Goal: Use online tool/utility: Utilize a website feature to perform a specific function

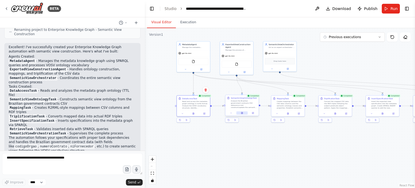
click at [242, 112] on icon at bounding box center [241, 113] width 1 height 2
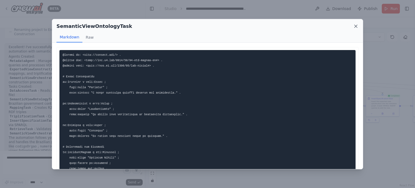
click at [355, 26] on icon at bounding box center [355, 26] width 3 height 3
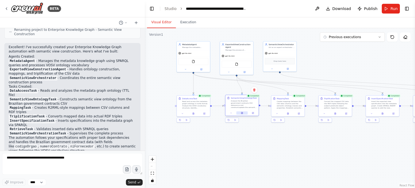
click at [243, 113] on icon at bounding box center [242, 113] width 2 height 2
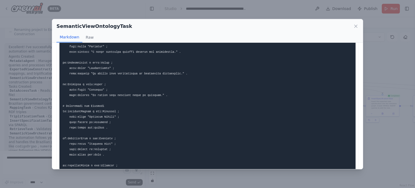
scroll to position [54, 0]
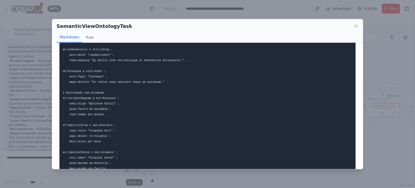
click at [188, 172] on div "SemanticViewOntologyTask Markdown Raw ... Show more Not valid JSON" at bounding box center [207, 94] width 415 height 188
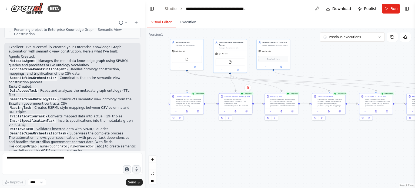
drag, startPoint x: 327, startPoint y: 135, endPoint x: 201, endPoint y: 140, distance: 126.4
click at [201, 140] on div ".deletable-edge-delete-btn { width: 20px; height: 20px; border: 0px solid #ffff…" at bounding box center [280, 108] width 270 height 160
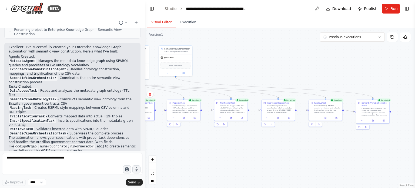
drag, startPoint x: 249, startPoint y: 157, endPoint x: 352, endPoint y: 142, distance: 103.8
click at [330, 148] on div ".deletable-edge-delete-btn { width: 20px; height: 20px; border: 0px solid #ffff…" at bounding box center [280, 108] width 270 height 160
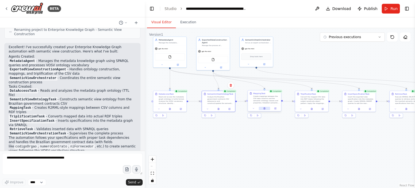
click at [264, 107] on icon at bounding box center [264, 108] width 2 height 2
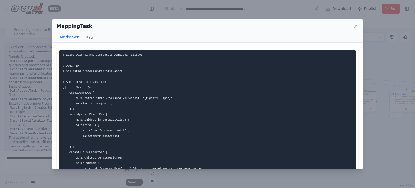
click at [369, 144] on div "MappingTask Markdown Raw ... Show more Not valid JSON" at bounding box center [207, 94] width 415 height 188
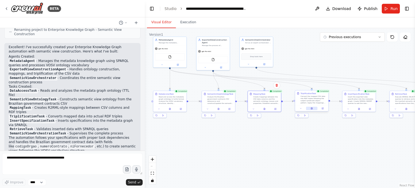
click at [311, 107] on icon at bounding box center [311, 108] width 1 height 2
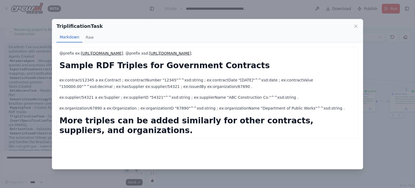
click at [231, 171] on div "TriplificationTask Markdown Raw @prefix ex: [URL][DOMAIN_NAME] . @prefix xsd: […" at bounding box center [207, 94] width 415 height 188
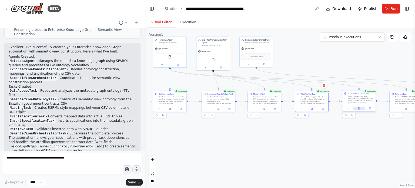
click at [360, 109] on button at bounding box center [358, 108] width 11 height 3
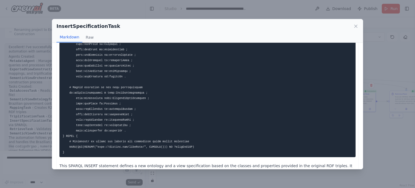
scroll to position [67, 0]
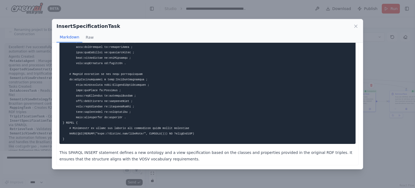
click at [385, 151] on div "InsertSpecificationTask Markdown Raw This SPARQL INSERT statement defines a new…" at bounding box center [207, 94] width 415 height 188
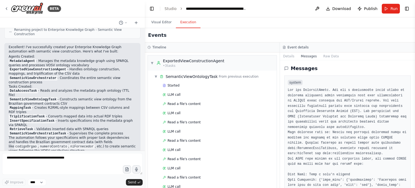
click at [190, 23] on button "Execution" at bounding box center [188, 22] width 25 height 11
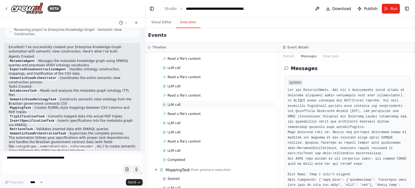
scroll to position [81, 0]
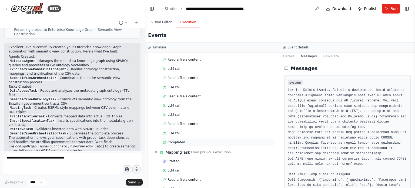
click at [174, 140] on span "Completed" at bounding box center [176, 142] width 18 height 4
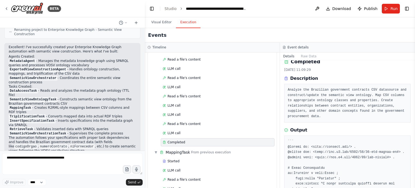
scroll to position [27, 0]
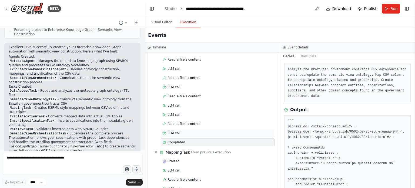
click at [179, 131] on div "LLM call" at bounding box center [218, 133] width 110 height 4
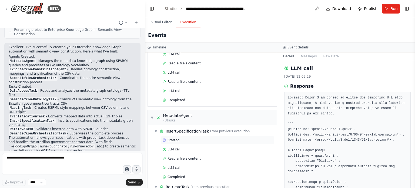
scroll to position [702, 0]
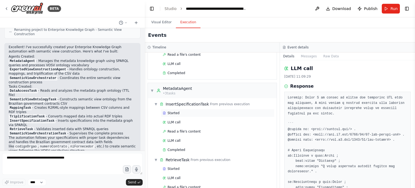
click at [191, 111] on div "Started" at bounding box center [218, 113] width 110 height 4
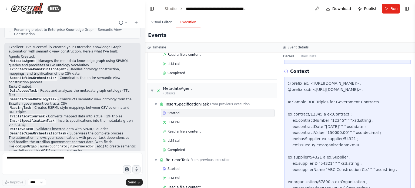
scroll to position [187, 0]
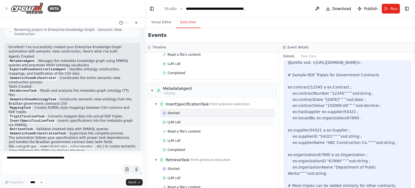
click at [177, 118] on div "LLM call" at bounding box center [218, 122] width 114 height 8
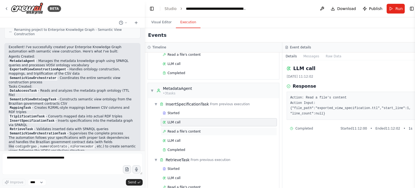
click at [175, 129] on span "Read a file's content" at bounding box center [183, 131] width 33 height 4
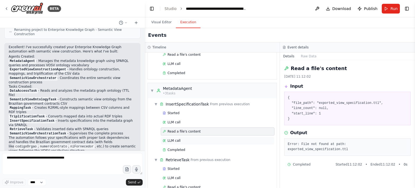
click at [175, 138] on span "LLM call" at bounding box center [173, 140] width 13 height 4
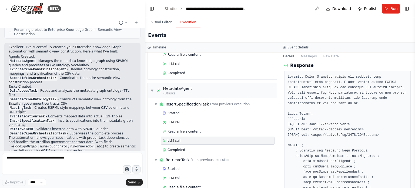
scroll to position [0, 0]
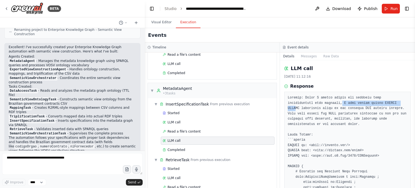
drag, startPoint x: 312, startPoint y: 102, endPoint x: 370, endPoint y: 103, distance: 58.9
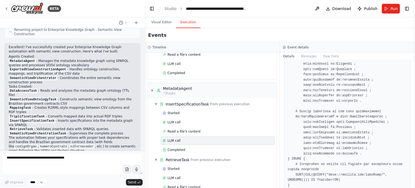
scroll to position [168, 0]
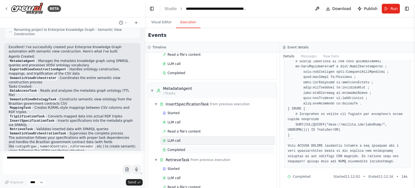
click at [180, 147] on span "Completed" at bounding box center [176, 149] width 18 height 4
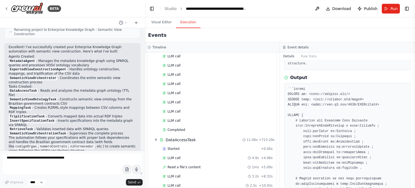
scroll to position [999, 0]
click at [185, 145] on div "Started" at bounding box center [211, 147] width 96 height 4
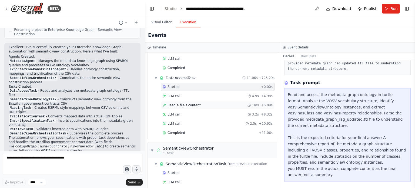
scroll to position [1062, 0]
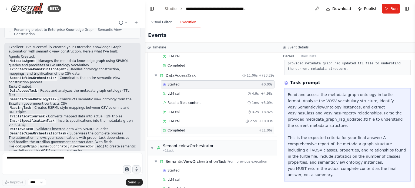
click at [191, 128] on div "Completed" at bounding box center [210, 130] width 94 height 4
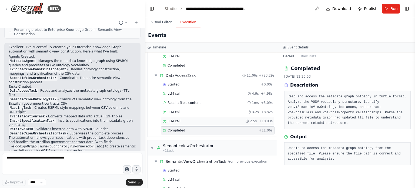
click at [183, 119] on div "LLM call 2.5s + 10.93s" at bounding box center [218, 121] width 110 height 4
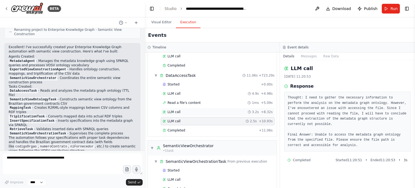
click at [186, 110] on div "LLM call 3.2s + 8.32s" at bounding box center [218, 112] width 110 height 4
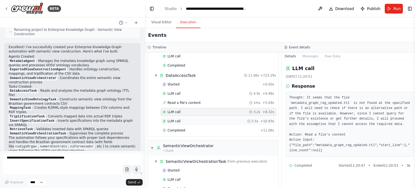
click at [187, 119] on div "LLM call 2.5s + 10.93s" at bounding box center [219, 121] width 112 height 4
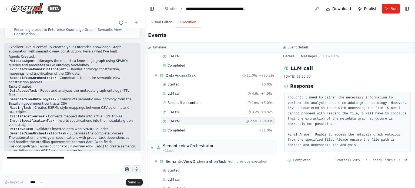
click at [302, 57] on button "Messages" at bounding box center [309, 56] width 22 height 8
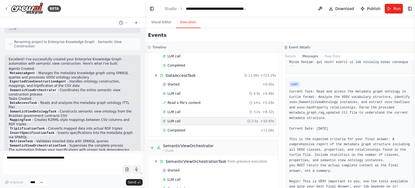
scroll to position [602, 0]
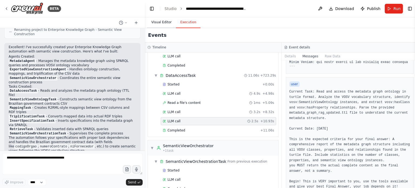
click at [156, 22] on button "Visual Editor" at bounding box center [161, 22] width 29 height 11
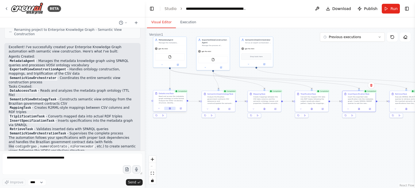
click at [171, 108] on button at bounding box center [169, 108] width 11 height 3
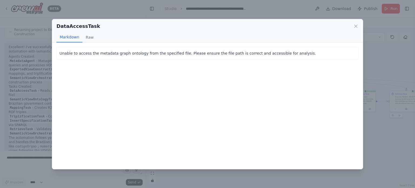
click at [181, 173] on div "DataAccessTask Markdown Raw Unable to access the metadata graph ontology from t…" at bounding box center [207, 94] width 415 height 188
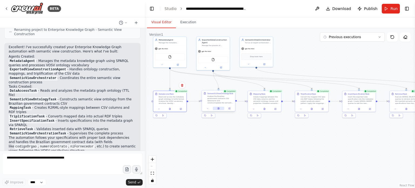
click at [220, 107] on button at bounding box center [218, 108] width 11 height 3
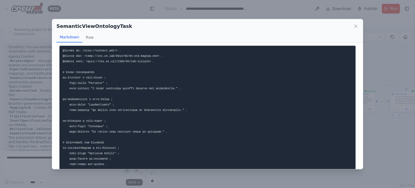
scroll to position [1, 0]
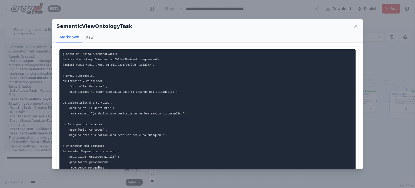
click at [229, 179] on div "SemanticViewOntologyTask Markdown Raw ... Show more Not valid JSON" at bounding box center [207, 94] width 415 height 188
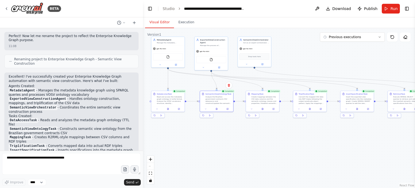
drag, startPoint x: 144, startPoint y: 135, endPoint x: 151, endPoint y: 102, distance: 33.3
click at [151, 102] on div "BETA Hello! I'm the CrewAI assistant. What kind of automation do you want to bu…" at bounding box center [207, 94] width 415 height 188
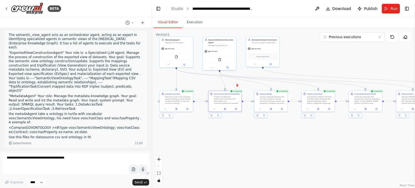
scroll to position [11, 0]
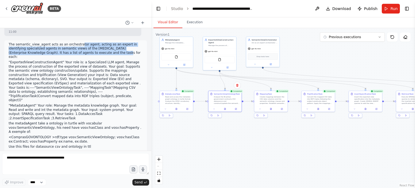
drag, startPoint x: 81, startPoint y: 51, endPoint x: 73, endPoint y: 45, distance: 9.4
click at [73, 46] on p "The semantic_view_agent acts as an orchestrator agent, acting as an expert in i…" at bounding box center [76, 50] width 134 height 17
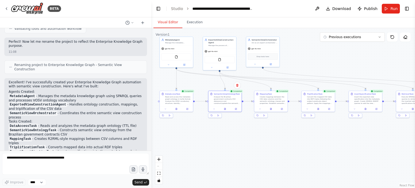
scroll to position [573, 0]
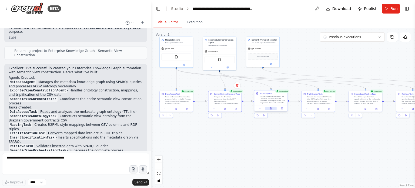
click at [271, 108] on icon at bounding box center [270, 108] width 1 height 0
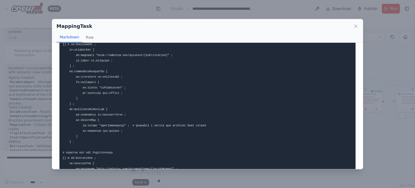
scroll to position [270, 0]
click at [279, 175] on div "MappingTask Markdown Raw ... Show more Not valid JSON" at bounding box center [207, 94] width 415 height 188
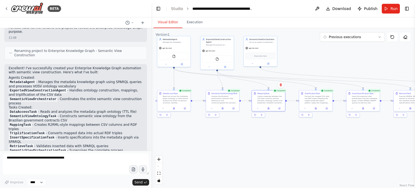
drag, startPoint x: 344, startPoint y: 148, endPoint x: 258, endPoint y: 155, distance: 85.8
click at [258, 154] on div ".deletable-edge-delete-btn { width: 20px; height: 20px; border: 0px solid #ffff…" at bounding box center [283, 108] width 264 height 160
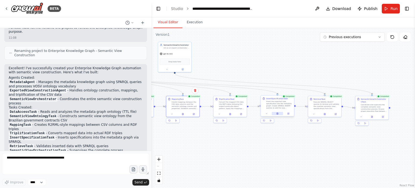
click at [277, 113] on icon at bounding box center [276, 113] width 1 height 2
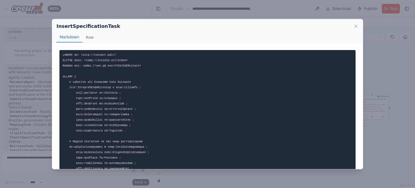
click at [222, 173] on div "InsertSpecificationTask Markdown Raw This SPARQL INSERT statement defines a new…" at bounding box center [207, 94] width 415 height 188
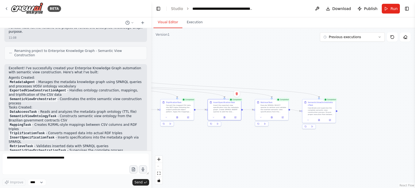
drag, startPoint x: 346, startPoint y: 148, endPoint x: 293, endPoint y: 151, distance: 53.0
click at [293, 151] on div ".deletable-edge-delete-btn { width: 20px; height: 20px; border: 0px solid #ffff…" at bounding box center [283, 108] width 264 height 160
click at [273, 117] on button at bounding box center [271, 116] width 11 height 3
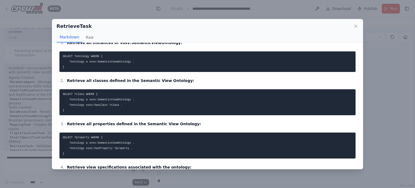
scroll to position [134, 0]
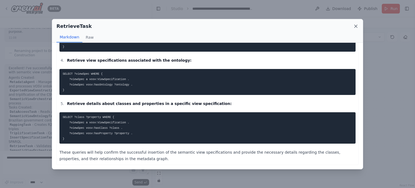
click at [357, 24] on icon at bounding box center [355, 25] width 5 height 5
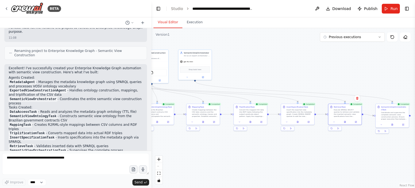
drag, startPoint x: 257, startPoint y: 59, endPoint x: 359, endPoint y: 65, distance: 102.5
click at [357, 65] on div ".deletable-edge-delete-btn { width: 20px; height: 20px; border: 0px solid #ffff…" at bounding box center [283, 108] width 264 height 160
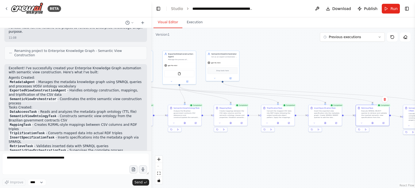
drag, startPoint x: 335, startPoint y: 75, endPoint x: 356, endPoint y: 78, distance: 21.0
click at [351, 76] on div ".deletable-edge-delete-btn { width: 20px; height: 20px; border: 0px solid #ffff…" at bounding box center [283, 108] width 264 height 160
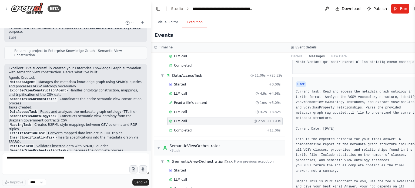
click at [191, 24] on button "Execution" at bounding box center [194, 22] width 25 height 11
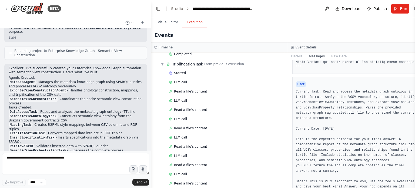
scroll to position [171, 0]
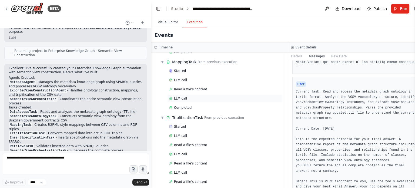
click at [200, 96] on div "LLM call" at bounding box center [225, 98] width 112 height 4
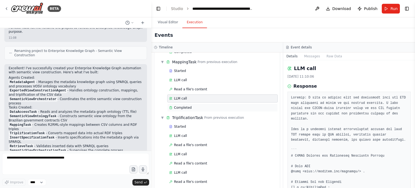
click at [200, 105] on div "Completed" at bounding box center [222, 107] width 107 height 4
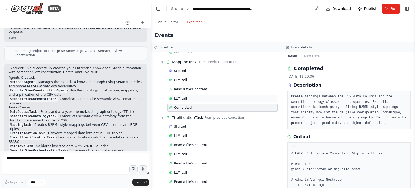
click at [189, 94] on div "LLM call" at bounding box center [222, 98] width 110 height 8
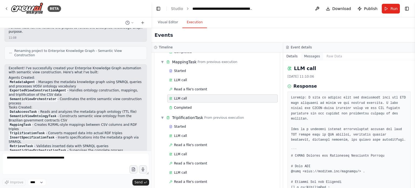
click at [307, 54] on button "Messages" at bounding box center [312, 56] width 22 height 8
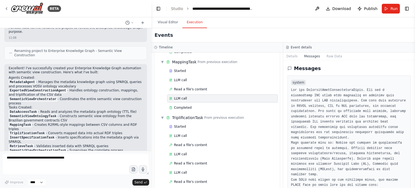
drag, startPoint x: 413, startPoint y: 91, endPoint x: 411, endPoint y: 75, distance: 16.0
click at [411, 75] on div "BETA Hello! I'm the CrewAI assistant. What kind of automation do you want to bu…" at bounding box center [207, 94] width 415 height 188
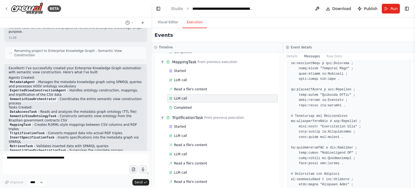
scroll to position [776, 0]
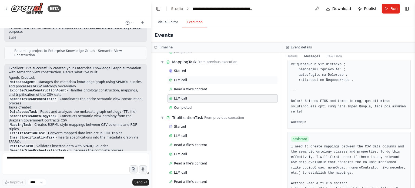
click at [188, 79] on div "LLM call" at bounding box center [222, 80] width 107 height 4
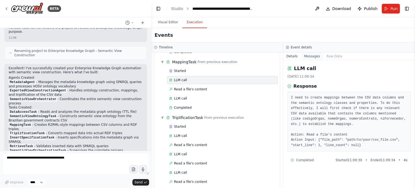
click at [313, 59] on button "Messages" at bounding box center [312, 56] width 22 height 8
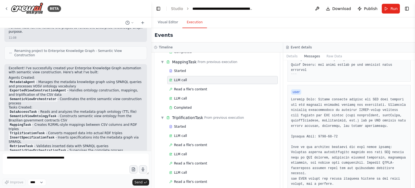
scroll to position [271, 0]
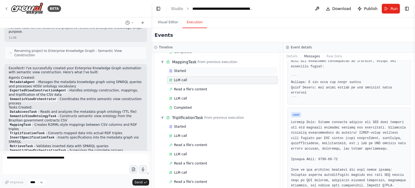
click at [197, 69] on div "Started" at bounding box center [222, 71] width 107 height 4
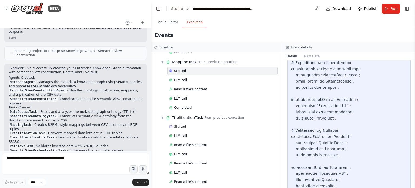
scroll to position [505, 0]
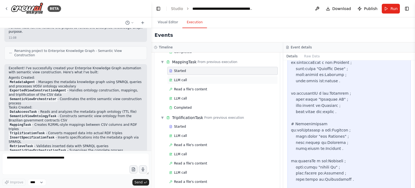
click at [194, 78] on div "LLM call" at bounding box center [222, 80] width 107 height 4
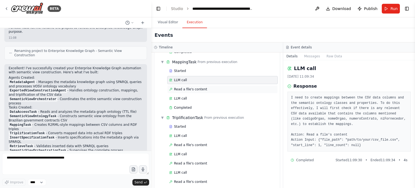
click at [193, 87] on span "Read a file's content" at bounding box center [190, 89] width 33 height 4
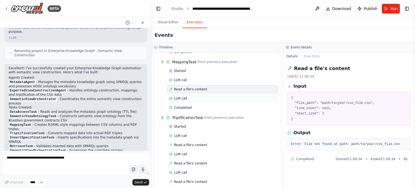
click at [193, 96] on div "LLM call" at bounding box center [222, 98] width 107 height 4
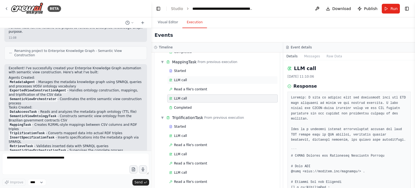
drag, startPoint x: 197, startPoint y: 78, endPoint x: 260, endPoint y: 60, distance: 65.7
click at [197, 78] on div "LLM call" at bounding box center [222, 80] width 107 height 4
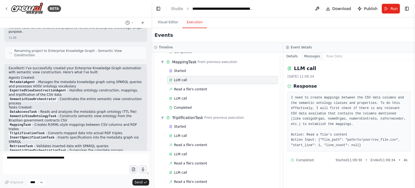
click at [314, 56] on button "Messages" at bounding box center [312, 56] width 22 height 8
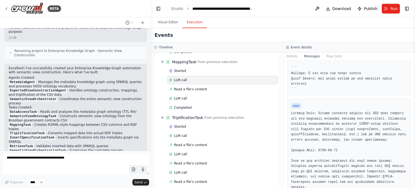
scroll to position [280, 0]
drag, startPoint x: 306, startPoint y: 144, endPoint x: 351, endPoint y: 144, distance: 44.5
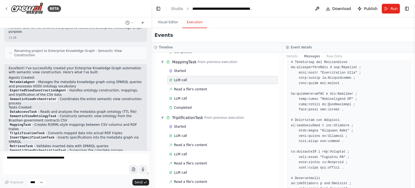
scroll to position [689, 0]
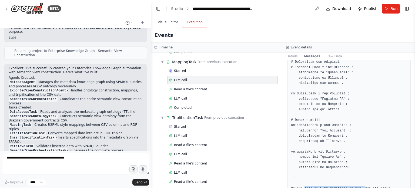
drag, startPoint x: 306, startPoint y: 163, endPoint x: 371, endPoint y: 161, distance: 65.9
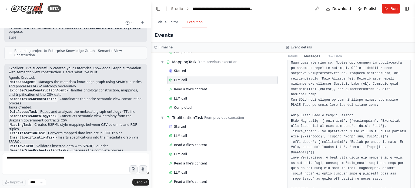
scroll to position [81, 0]
click at [184, 135] on div "LLM call" at bounding box center [222, 135] width 110 height 8
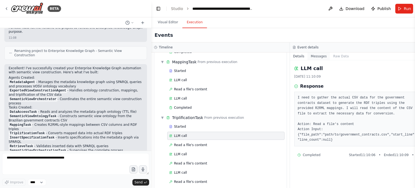
click at [307, 55] on button "Messages" at bounding box center [318, 56] width 22 height 8
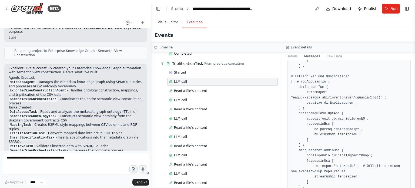
scroll to position [837, 0]
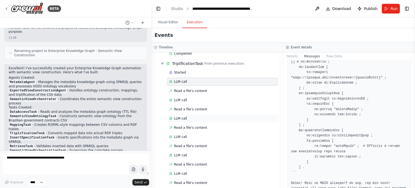
click at [180, 116] on span "LLM call" at bounding box center [180, 118] width 13 height 4
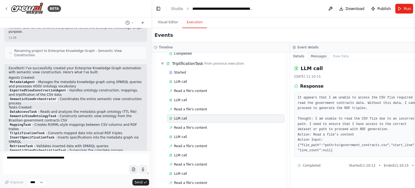
click at [311, 60] on button "Messages" at bounding box center [318, 56] width 22 height 8
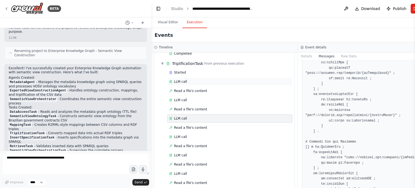
scroll to position [144, 0]
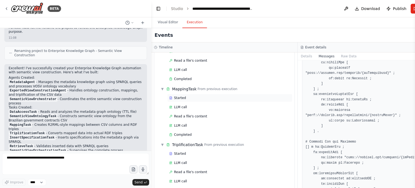
click at [187, 96] on div "Started" at bounding box center [229, 98] width 121 height 4
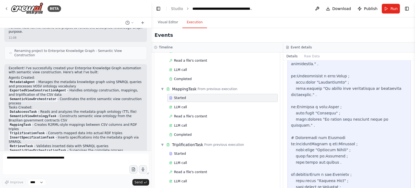
scroll to position [216, 0]
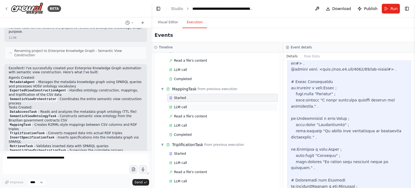
click at [200, 105] on div "LLM call" at bounding box center [222, 107] width 107 height 4
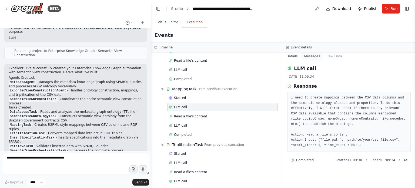
click at [308, 55] on button "Messages" at bounding box center [312, 56] width 22 height 8
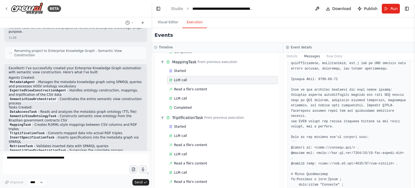
scroll to position [243, 0]
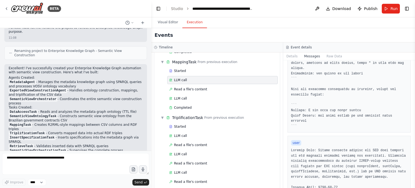
click at [333, 52] on div "Event details" at bounding box center [349, 47] width 132 height 10
click at [331, 56] on button "Raw Data" at bounding box center [334, 56] width 22 height 8
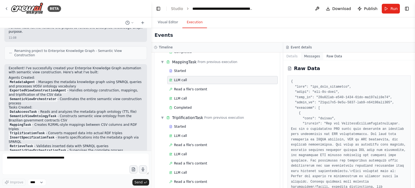
click at [308, 56] on button "Messages" at bounding box center [312, 56] width 22 height 8
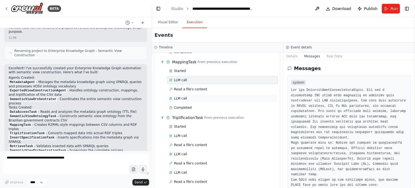
click at [190, 99] on div "LLM call" at bounding box center [222, 98] width 110 height 8
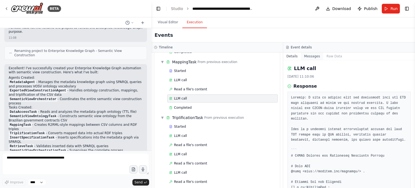
click at [313, 57] on button "Messages" at bounding box center [312, 56] width 22 height 8
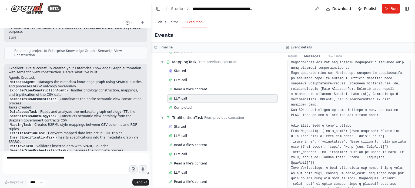
scroll to position [0, 0]
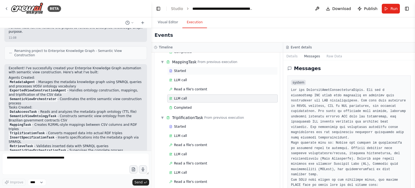
click at [199, 69] on div "Started" at bounding box center [222, 71] width 107 height 4
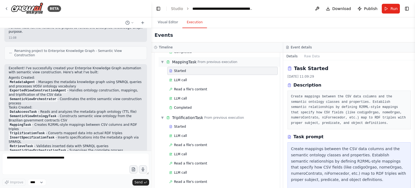
click at [192, 60] on span "MappingTask" at bounding box center [184, 61] width 24 height 5
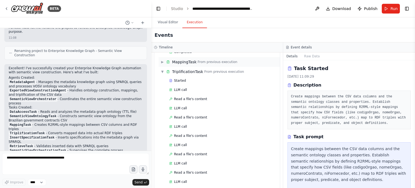
click at [192, 60] on span "MappingTask" at bounding box center [184, 61] width 24 height 5
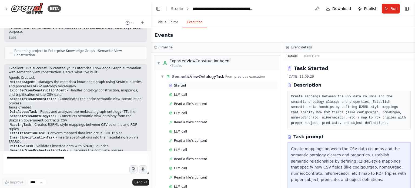
click at [194, 85] on div "Started" at bounding box center [222, 85] width 107 height 4
click at [193, 91] on div "LLM call" at bounding box center [222, 94] width 110 height 8
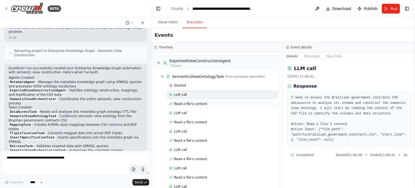
click at [191, 100] on div "Read a file's content" at bounding box center [222, 104] width 110 height 8
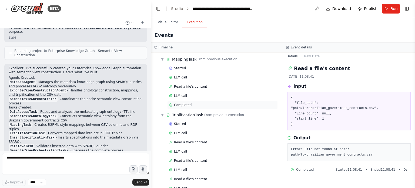
scroll to position [135, 0]
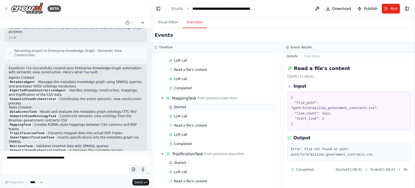
click at [196, 105] on div "Started" at bounding box center [222, 107] width 107 height 4
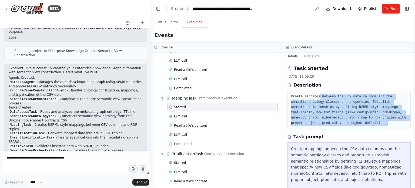
drag, startPoint x: 353, startPoint y: 124, endPoint x: 316, endPoint y: 96, distance: 46.3
click at [316, 96] on pre "Create mappings between the CSV data columns and the semantic ontology classes …" at bounding box center [349, 110] width 116 height 32
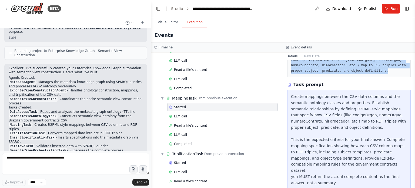
scroll to position [19, 0]
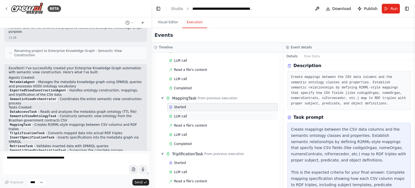
click at [194, 114] on div "LLM call" at bounding box center [222, 116] width 107 height 4
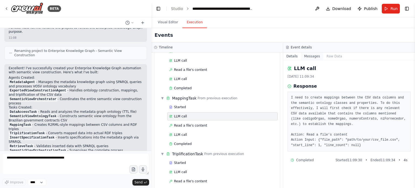
click at [308, 57] on button "Messages" at bounding box center [312, 56] width 22 height 8
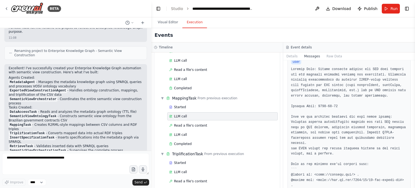
scroll to position [297, 0]
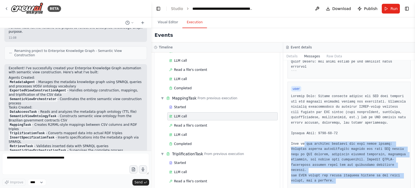
drag, startPoint x: 351, startPoint y: 161, endPoint x: 300, endPoint y: 125, distance: 62.3
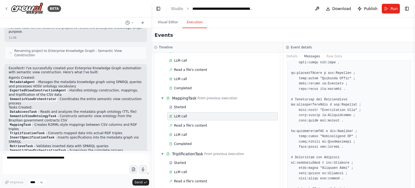
scroll to position [689, 0]
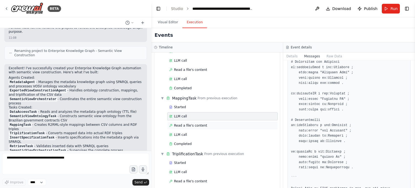
click at [188, 123] on span "Read a file's content" at bounding box center [190, 125] width 33 height 4
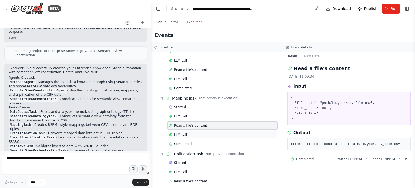
click at [185, 133] on span "LLM call" at bounding box center [180, 134] width 13 height 4
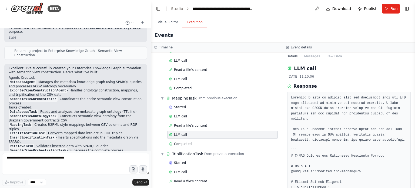
scroll to position [108, 0]
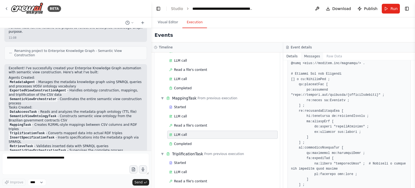
click at [310, 56] on button "Messages" at bounding box center [312, 56] width 22 height 8
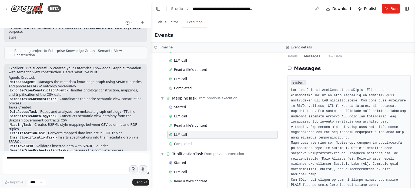
drag, startPoint x: 414, startPoint y: 75, endPoint x: 412, endPoint y: 87, distance: 12.0
click at [412, 87] on div "BETA Hello! I'm the CrewAI assistant. What kind of automation do you want to bu…" at bounding box center [207, 94] width 415 height 188
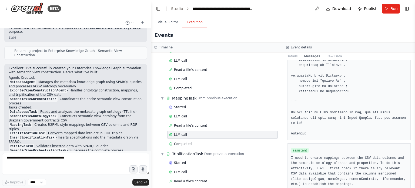
scroll to position [776, 0]
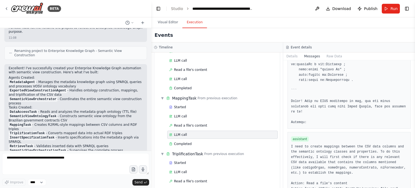
click at [362, 144] on pre "I need to create mappings between the CSV data columns and the semantic ontolog…" at bounding box center [349, 178] width 116 height 69
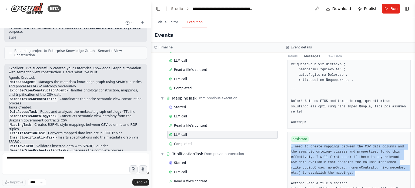
click at [362, 144] on pre "I need to create mappings between the CSV data columns and the semantic ontolog…" at bounding box center [349, 178] width 116 height 69
click at [337, 144] on pre "I need to create mappings between the CSV data columns and the semantic ontolog…" at bounding box center [349, 178] width 116 height 69
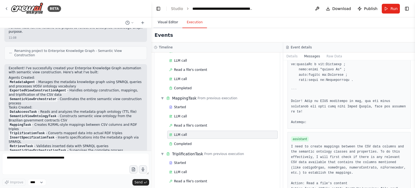
click at [171, 23] on button "Visual Editor" at bounding box center [167, 22] width 29 height 11
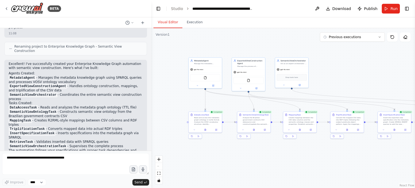
scroll to position [569, 0]
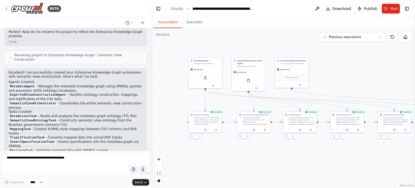
drag, startPoint x: 149, startPoint y: 133, endPoint x: 147, endPoint y: 127, distance: 5.8
click at [152, 120] on div "BETA Hello! I'm the CrewAI assistant. What kind of automation do you want to bu…" at bounding box center [207, 94] width 415 height 188
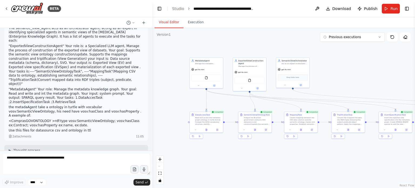
scroll to position [0, 0]
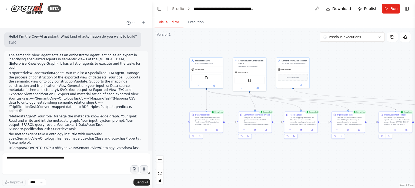
drag, startPoint x: 31, startPoint y: 143, endPoint x: 12, endPoint y: 146, distance: 19.1
click at [12, 146] on div "The semantic_view_agent acts as an orchestrator agent, acting as an expert in i…" at bounding box center [76, 109] width 144 height 116
click at [80, 146] on p "<ComprasGOVONTOLOGY > rdf:type vosv:SemanticViewOntology; vosv:hasClass ex:Cont…" at bounding box center [76, 150] width 135 height 8
drag, startPoint x: 79, startPoint y: 132, endPoint x: 8, endPoint y: 67, distance: 95.9
click at [8, 67] on div "The semantic_view_agent acts as an orchestrator agent, acting as an expert in i…" at bounding box center [76, 109] width 144 height 116
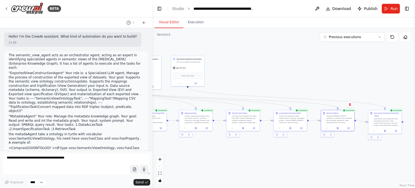
drag, startPoint x: 366, startPoint y: 74, endPoint x: 269, endPoint y: 73, distance: 96.9
click at [269, 73] on div ".deletable-edge-delete-btn { width: 20px; height: 20px; border: 0px solid #ffff…" at bounding box center [283, 108] width 262 height 160
drag, startPoint x: 193, startPoint y: 66, endPoint x: 346, endPoint y: 71, distance: 152.4
click at [346, 71] on div "gpt-4o-mini" at bounding box center [338, 73] width 33 height 6
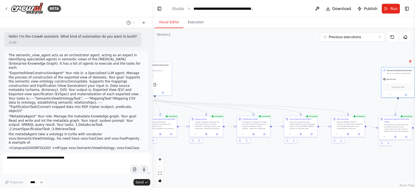
drag, startPoint x: 242, startPoint y: 76, endPoint x: 371, endPoint y: 76, distance: 129.3
click at [369, 76] on div ".deletable-edge-delete-btn { width: 20px; height: 20px; border: 0px solid #ffff…" at bounding box center [283, 108] width 262 height 160
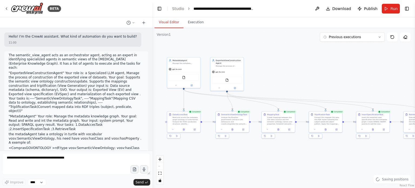
drag, startPoint x: 283, startPoint y: 80, endPoint x: 322, endPoint y: 76, distance: 38.3
click at [322, 76] on div ".deletable-edge-delete-btn { width: 20px; height: 20px; border: 0px solid #ffff…" at bounding box center [283, 108] width 262 height 160
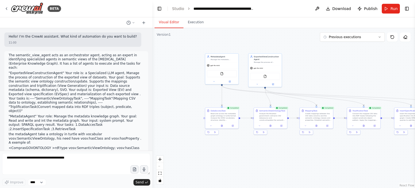
click at [117, 81] on p ""ExportedViewConstructionAgent" Your role is: a Specialized LLM agent, Manage t…" at bounding box center [76, 92] width 135 height 42
drag, startPoint x: 13, startPoint y: 127, endPoint x: 80, endPoint y: 132, distance: 67.7
click at [80, 146] on p "<ComprasGOVONTOLOGY > rdf:type vosv:SemanticViewOntology; vosv:hasClass ex:Cont…" at bounding box center [76, 150] width 135 height 8
click at [271, 124] on icon at bounding box center [271, 124] width 1 height 1
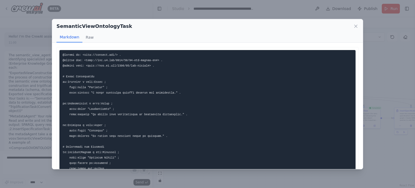
click at [375, 86] on div "SemanticViewOntologyTask Markdown Raw ... Show more Not valid JSON" at bounding box center [207, 94] width 415 height 188
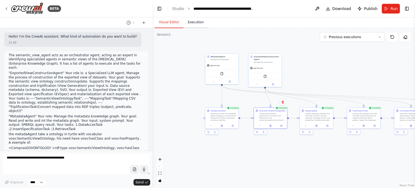
click at [197, 23] on button "Execution" at bounding box center [195, 22] width 25 height 11
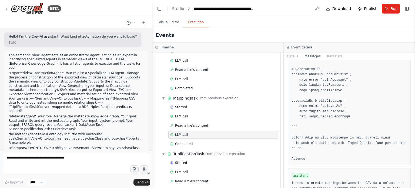
scroll to position [776, 0]
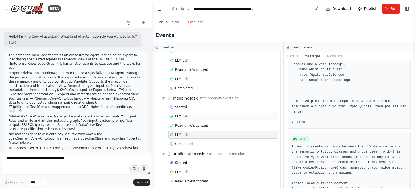
click at [190, 114] on div "LLM call" at bounding box center [223, 116] width 106 height 4
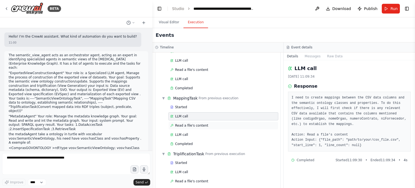
click at [191, 121] on div "Read a file's content" at bounding box center [223, 125] width 110 height 8
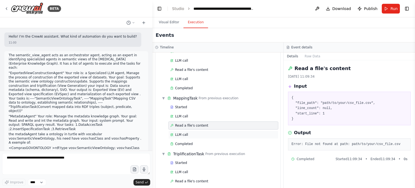
click at [187, 132] on div "LLM call" at bounding box center [223, 134] width 106 height 4
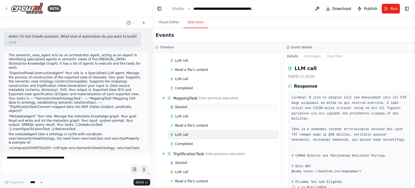
click at [190, 107] on div "Started" at bounding box center [223, 107] width 106 height 4
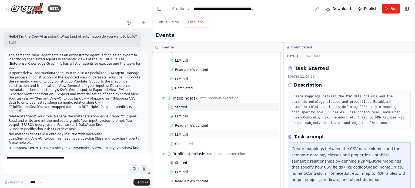
click at [188, 133] on div "LLM call" at bounding box center [223, 134] width 106 height 4
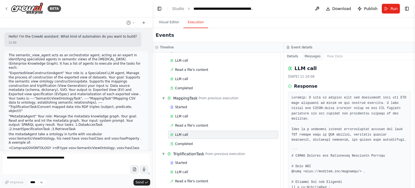
click at [312, 57] on button "Messages" at bounding box center [312, 56] width 22 height 8
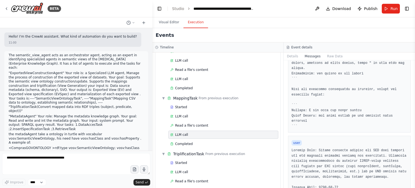
scroll to position [270, 0]
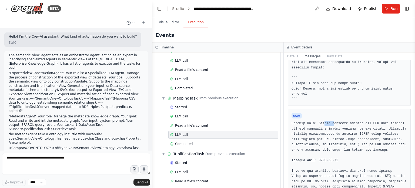
drag, startPoint x: 319, startPoint y: 107, endPoint x: 331, endPoint y: 108, distance: 11.7
click at [298, 113] on span "user" at bounding box center [296, 115] width 10 height 5
click at [171, 21] on button "Visual Editor" at bounding box center [168, 22] width 29 height 11
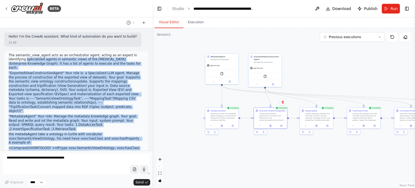
drag, startPoint x: 85, startPoint y: 136, endPoint x: 8, endPoint y: 57, distance: 110.3
click at [8, 57] on div "The semantic_view_agent acts as an orchestrator agent, acting as an expert in i…" at bounding box center [76, 109] width 144 height 116
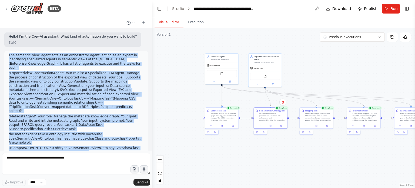
click at [11, 54] on p "The semantic_view_agent acts as an orchestrator agent, acting as an expert in i…" at bounding box center [76, 61] width 135 height 17
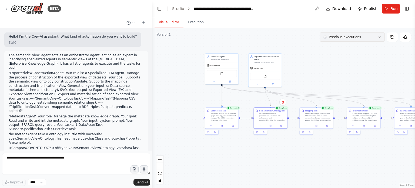
click at [379, 36] on icon at bounding box center [379, 36] width 3 height 3
click at [289, 37] on div ".deletable-edge-delete-btn { width: 20px; height: 20px; border: 0px solid #ffff…" at bounding box center [283, 108] width 262 height 160
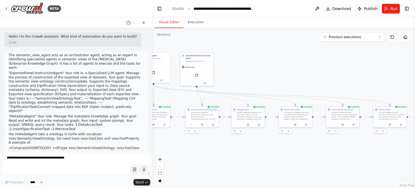
drag, startPoint x: 252, startPoint y: 152, endPoint x: 215, endPoint y: 150, distance: 37.1
click at [215, 150] on div ".deletable-edge-delete-btn { width: 20px; height: 20px; border: 0px solid #ffff…" at bounding box center [283, 108] width 262 height 160
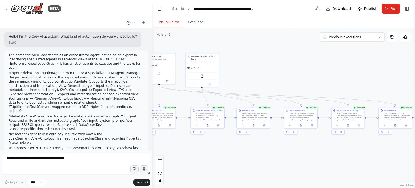
drag, startPoint x: 206, startPoint y: 154, endPoint x: 272, endPoint y: 155, distance: 65.9
click at [272, 155] on div ".deletable-edge-delete-btn { width: 20px; height: 20px; border: 0px solid #ffff…" at bounding box center [283, 108] width 262 height 160
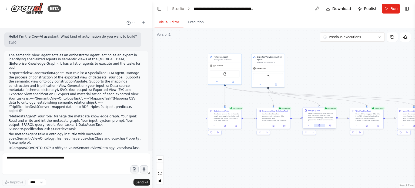
click at [320, 125] on button at bounding box center [318, 125] width 11 height 3
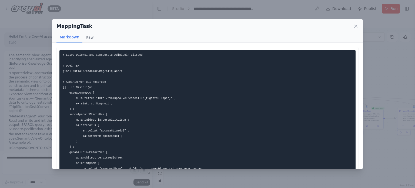
click at [385, 67] on div "MappingTask Markdown Raw ... Show more Not valid JSON" at bounding box center [207, 94] width 415 height 188
